Goal: Check status: Check status

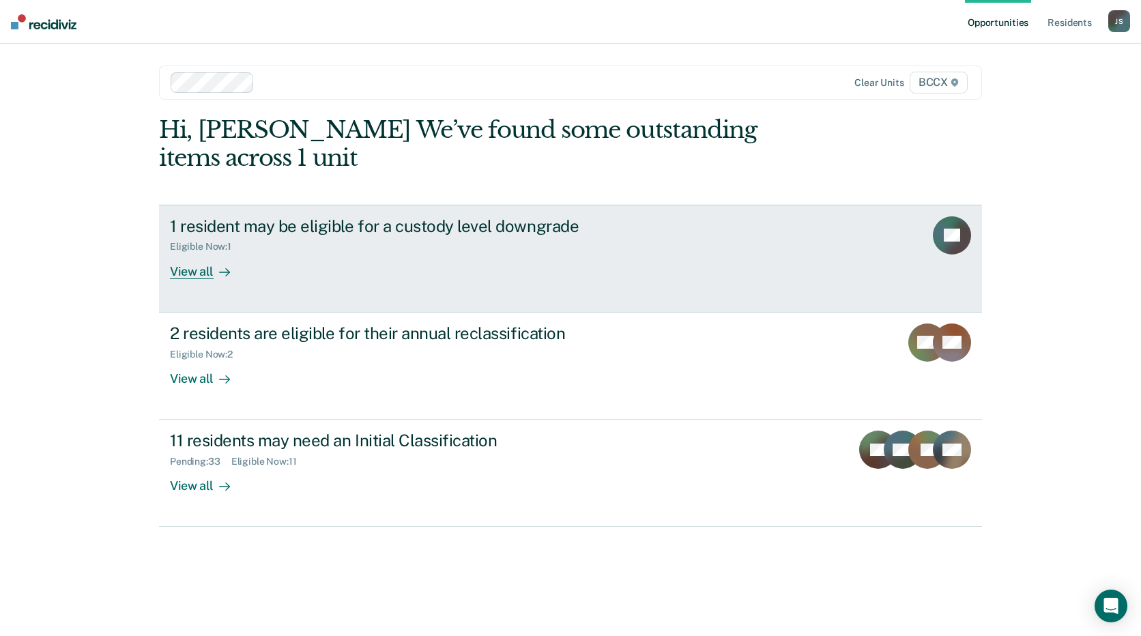
click at [386, 269] on div "1 resident may be eligible for a custody level downgrade Eligible Now : 1 View …" at bounding box center [426, 247] width 512 height 63
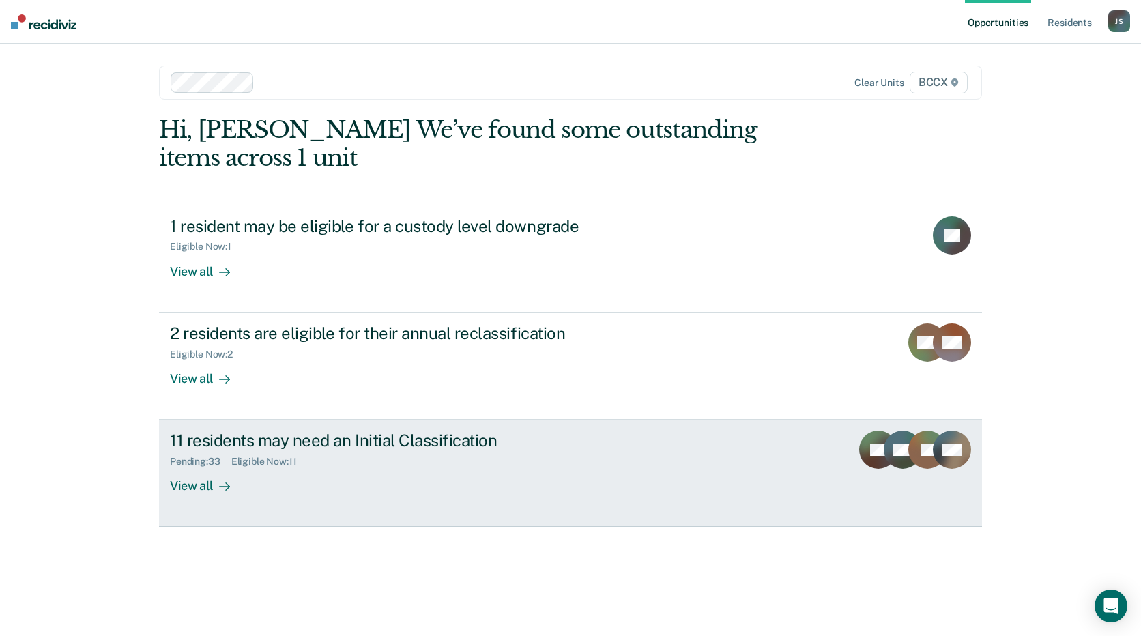
click at [345, 480] on div "11 residents may need an Initial Classification Pending : 33 Eligible Now : 11 …" at bounding box center [426, 462] width 512 height 63
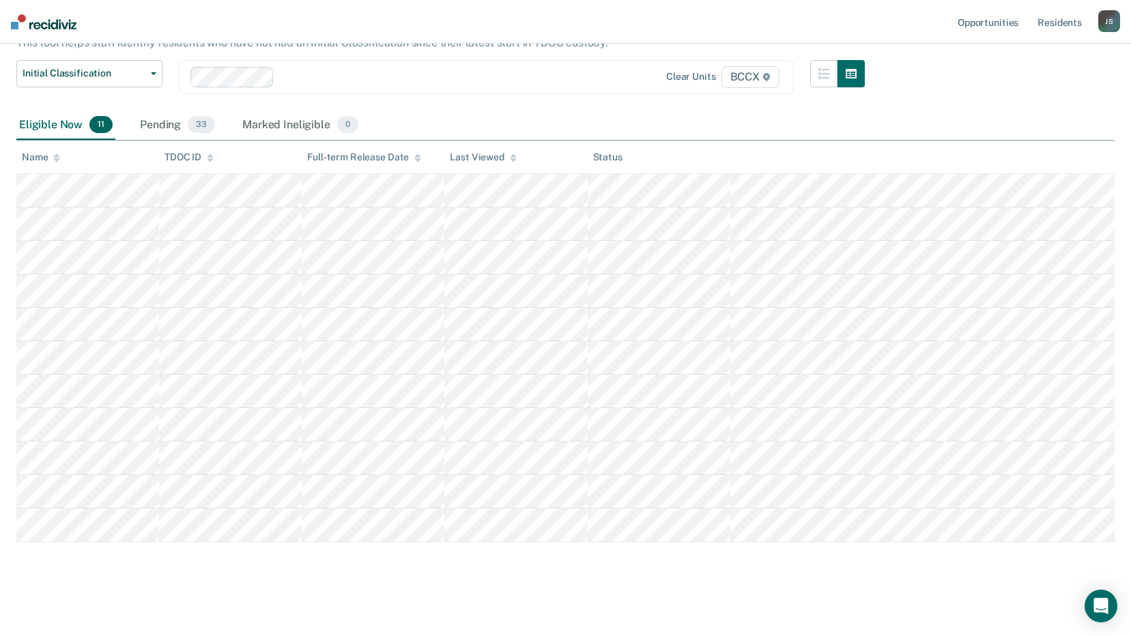
scroll to position [101, 0]
